Goal: Information Seeking & Learning: Learn about a topic

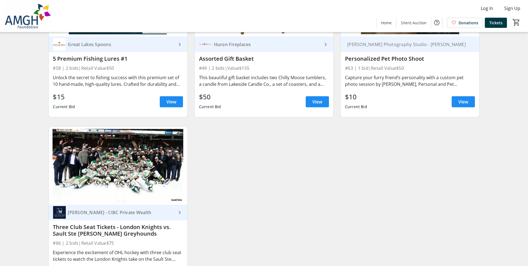
scroll to position [3287, 0]
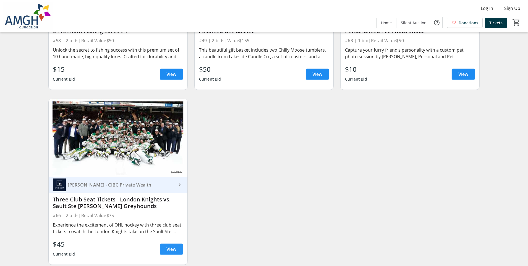
click at [175, 246] on span "View" at bounding box center [171, 249] width 10 height 7
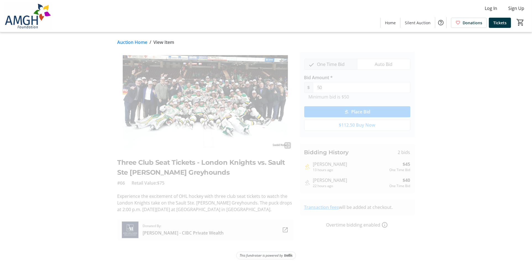
click at [47, 175] on tr-auction-item-details-ui "Auction Home / View Item fullscreen Three Club Seat Tickets - London Knights vs…" at bounding box center [266, 149] width 532 height 234
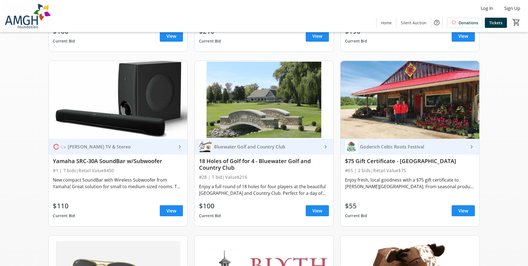
scroll to position [221, 0]
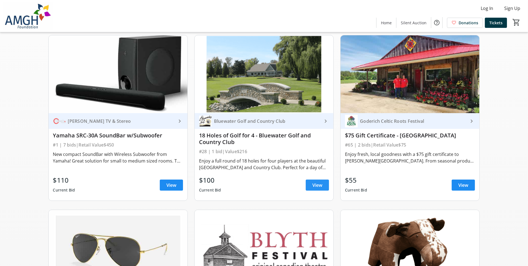
click at [322, 188] on span "View" at bounding box center [317, 185] width 10 height 7
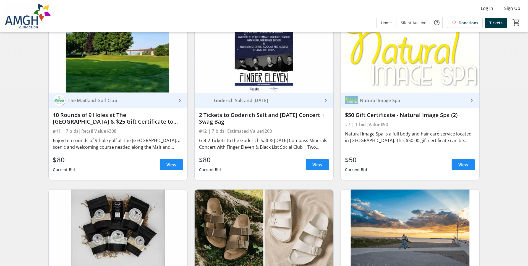
scroll to position [774, 0]
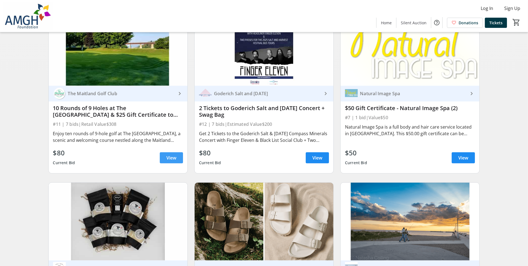
click at [172, 161] on span "View" at bounding box center [171, 158] width 10 height 7
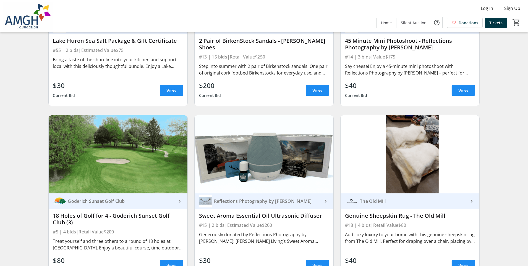
scroll to position [1077, 0]
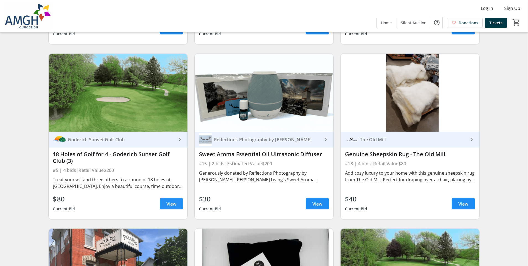
click at [168, 203] on span at bounding box center [171, 204] width 23 height 13
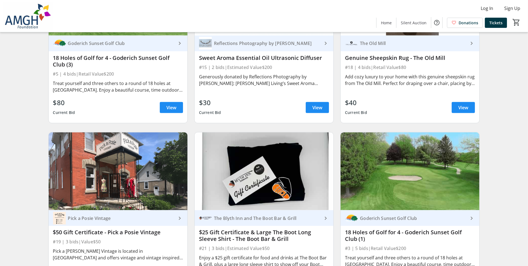
scroll to position [1243, 0]
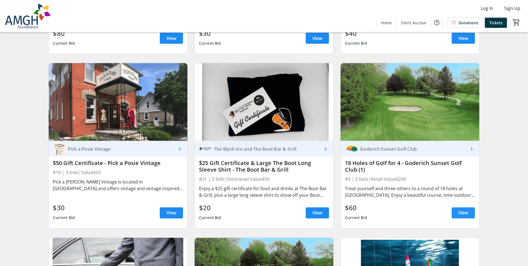
click at [463, 215] on span "View" at bounding box center [463, 213] width 10 height 7
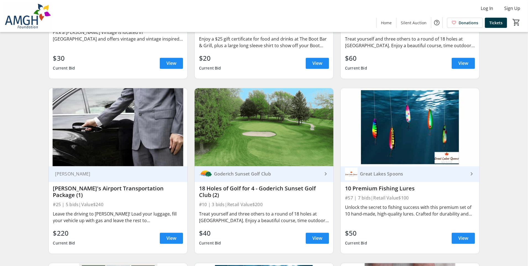
scroll to position [1409, 0]
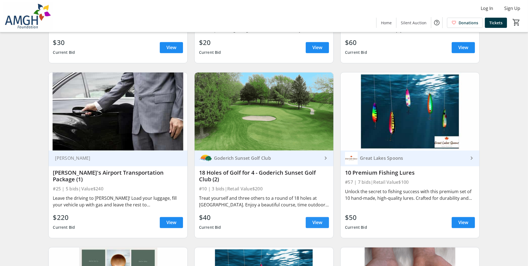
click at [314, 225] on span "View" at bounding box center [317, 222] width 10 height 7
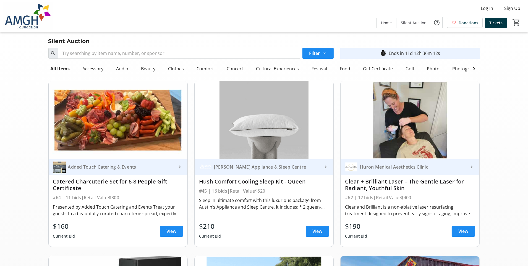
click at [406, 70] on div "Golf" at bounding box center [409, 68] width 13 height 11
